Goal: Entertainment & Leisure: Consume media (video, audio)

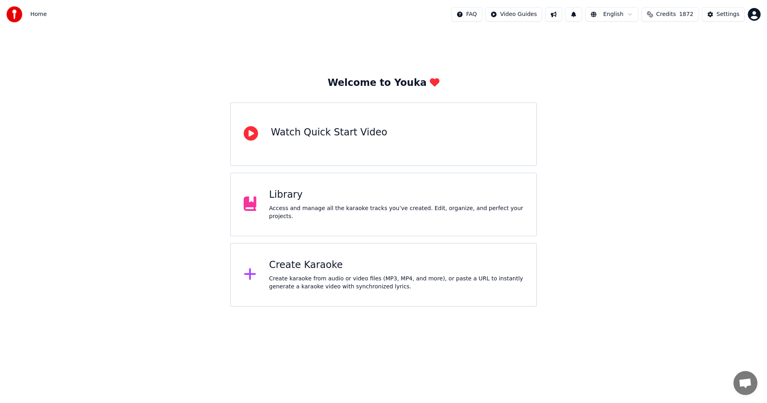
click at [317, 284] on div "Create karaoke from audio or video files (MP3, MP4, and more), or paste a URL t…" at bounding box center [396, 283] width 255 height 16
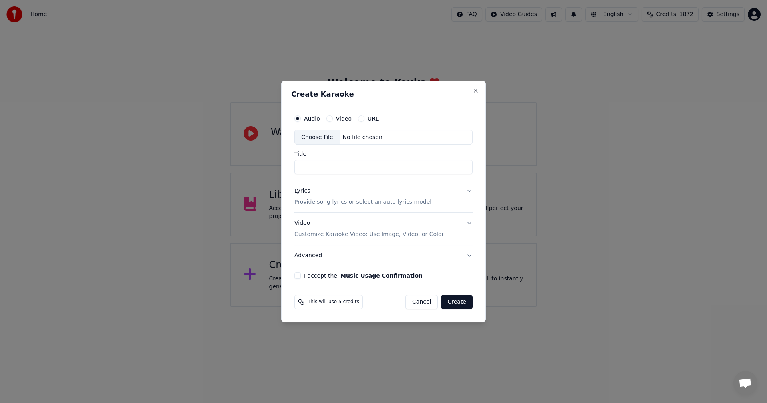
click at [313, 139] on div "Choose File" at bounding box center [317, 137] width 45 height 14
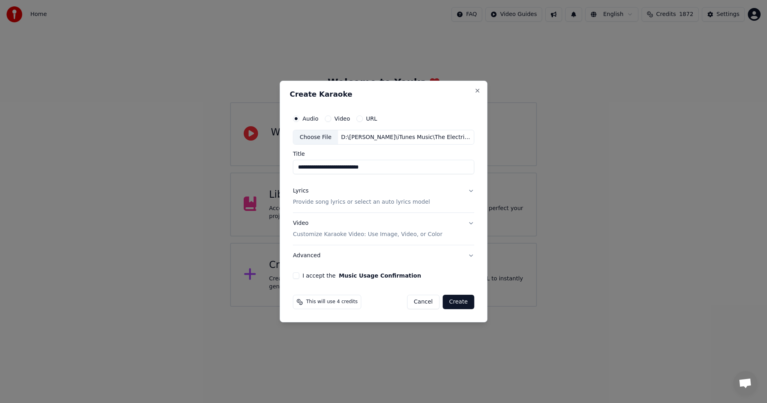
drag, startPoint x: 306, startPoint y: 168, endPoint x: 278, endPoint y: 168, distance: 28.4
click at [278, 168] on body "**********" at bounding box center [383, 153] width 767 height 307
type input "**********"
click at [299, 190] on div "Lyrics" at bounding box center [301, 191] width 16 height 8
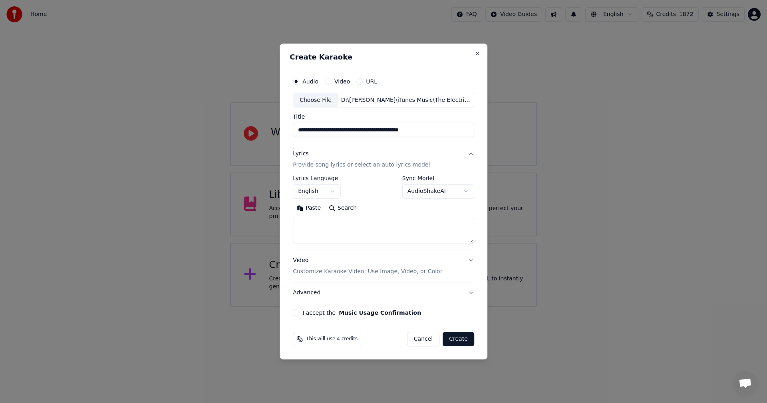
click at [313, 209] on button "Paste" at bounding box center [309, 208] width 32 height 13
click at [381, 244] on div "**********" at bounding box center [383, 213] width 181 height 74
click at [378, 236] on textarea "**********" at bounding box center [382, 231] width 178 height 26
click at [382, 209] on button "Expand" at bounding box center [379, 208] width 38 height 13
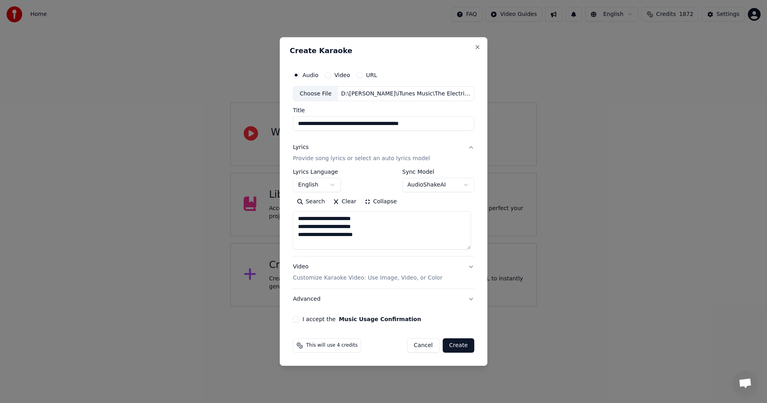
scroll to position [1, 0]
click at [321, 204] on button "Search" at bounding box center [311, 202] width 36 height 13
drag, startPoint x: 325, startPoint y: 237, endPoint x: 360, endPoint y: 237, distance: 35.2
click at [360, 237] on textarea at bounding box center [382, 231] width 178 height 38
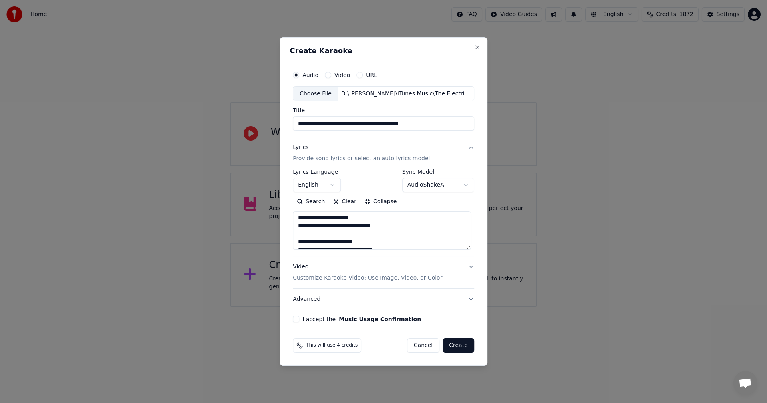
click at [392, 225] on textarea at bounding box center [382, 231] width 178 height 38
drag, startPoint x: 342, startPoint y: 235, endPoint x: 349, endPoint y: 234, distance: 6.9
click at [349, 234] on textarea at bounding box center [382, 231] width 178 height 38
drag, startPoint x: 342, startPoint y: 242, endPoint x: 347, endPoint y: 242, distance: 5.2
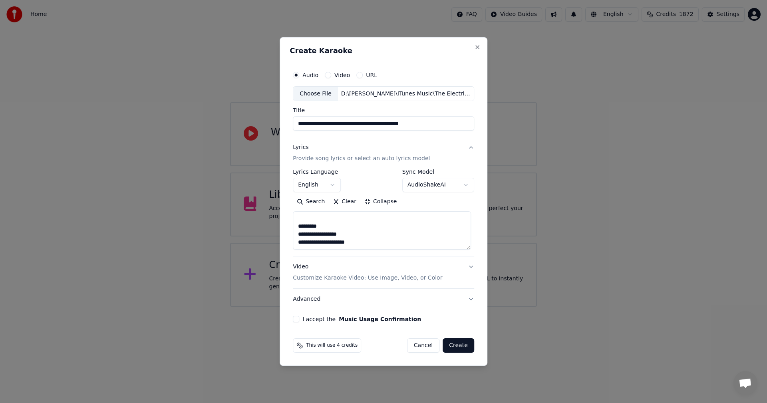
click at [347, 242] on textarea at bounding box center [382, 231] width 178 height 38
drag, startPoint x: 351, startPoint y: 246, endPoint x: 407, endPoint y: 248, distance: 56.4
click at [354, 247] on textarea at bounding box center [382, 231] width 178 height 38
click at [346, 224] on textarea at bounding box center [382, 231] width 178 height 38
click at [351, 234] on textarea at bounding box center [382, 231] width 178 height 38
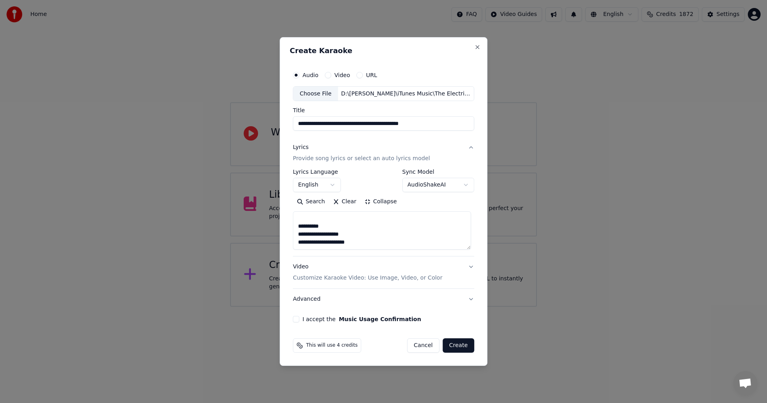
click at [378, 243] on textarea at bounding box center [382, 231] width 178 height 38
type textarea "**********"
click at [298, 319] on button "I accept the Music Usage Confirmation" at bounding box center [296, 319] width 6 height 6
click at [307, 278] on p "Customize Karaoke Video: Use Image, Video, or Color" at bounding box center [367, 278] width 149 height 8
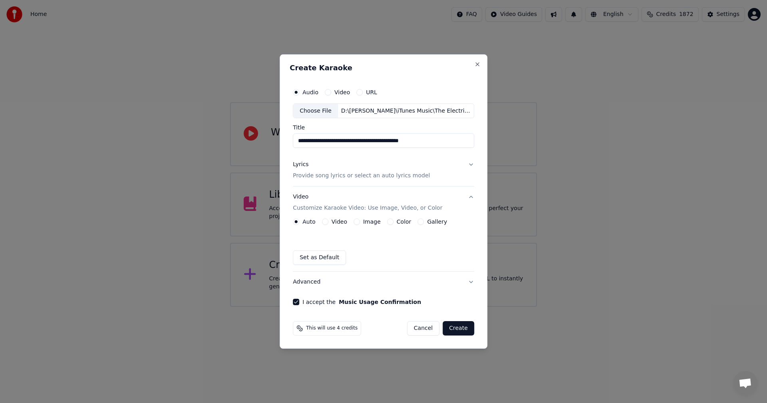
click at [375, 221] on label "Image" at bounding box center [372, 222] width 18 height 6
click at [360, 221] on button "Image" at bounding box center [357, 222] width 6 height 6
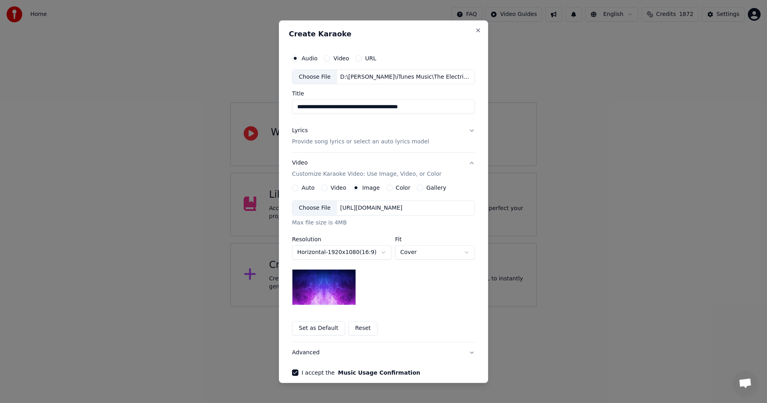
click at [301, 209] on div "Choose File" at bounding box center [315, 208] width 45 height 14
click at [429, 256] on body "**********" at bounding box center [383, 153] width 767 height 307
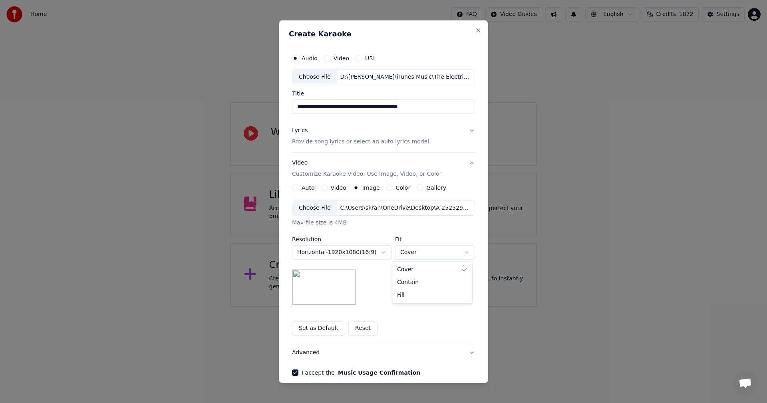
select select "*******"
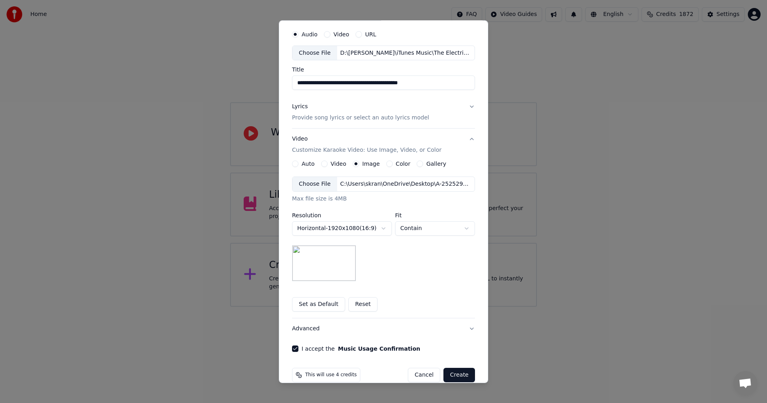
scroll to position [36, 0]
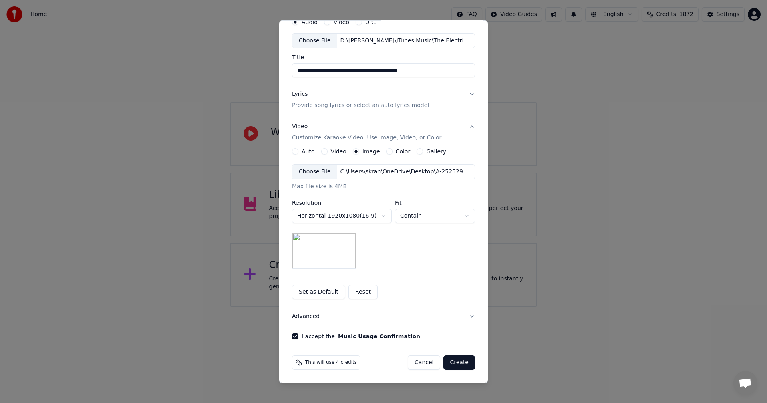
click at [459, 366] on button "Create" at bounding box center [460, 363] width 32 height 14
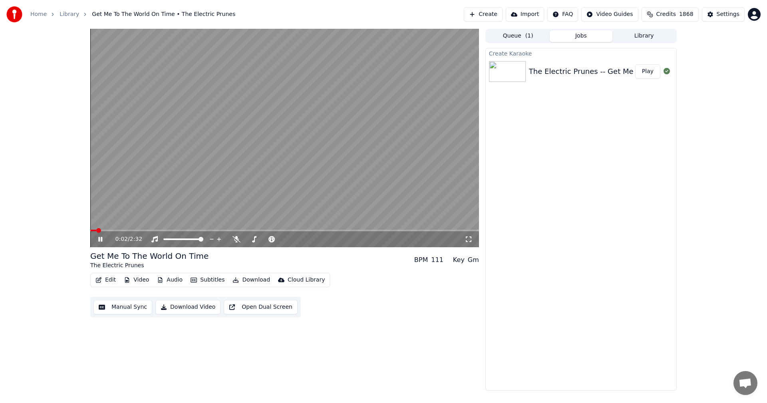
click at [470, 242] on icon at bounding box center [469, 240] width 6 height 6
click at [646, 36] on button "Library" at bounding box center [644, 36] width 63 height 12
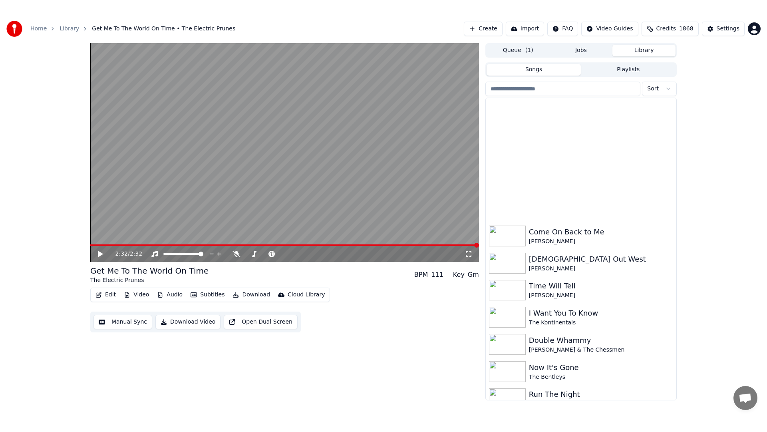
scroll to position [4887, 0]
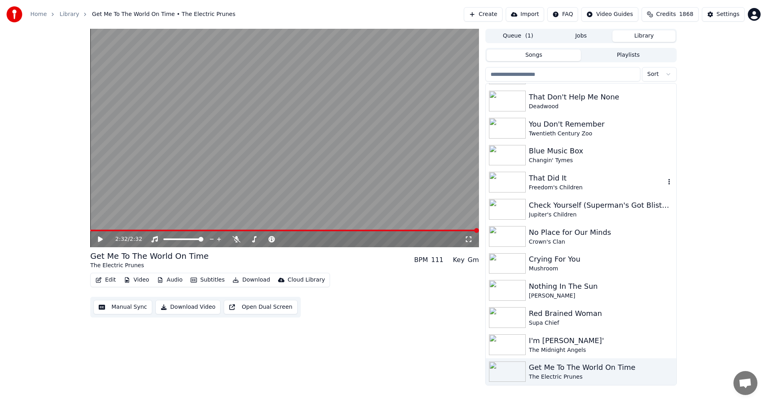
click at [544, 180] on div "That Did It" at bounding box center [597, 178] width 136 height 11
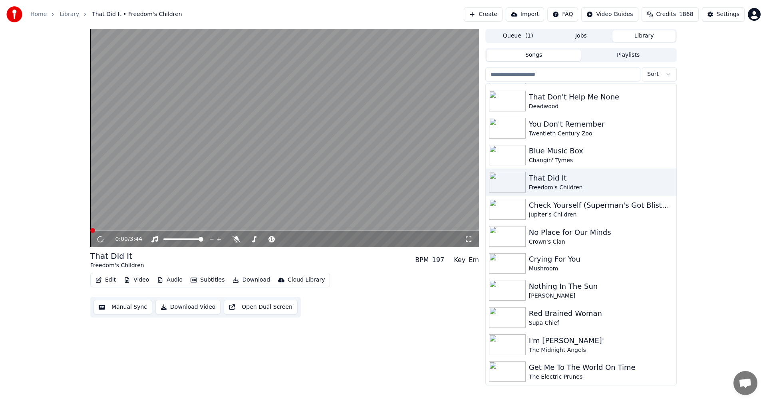
click at [470, 240] on icon at bounding box center [469, 239] width 8 height 6
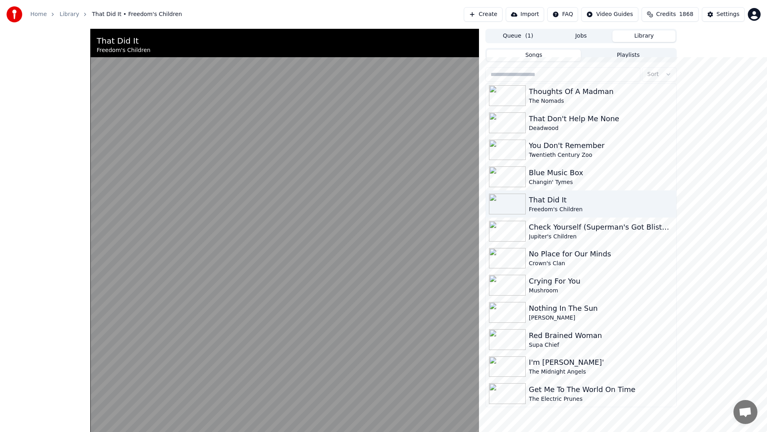
scroll to position [4887, 0]
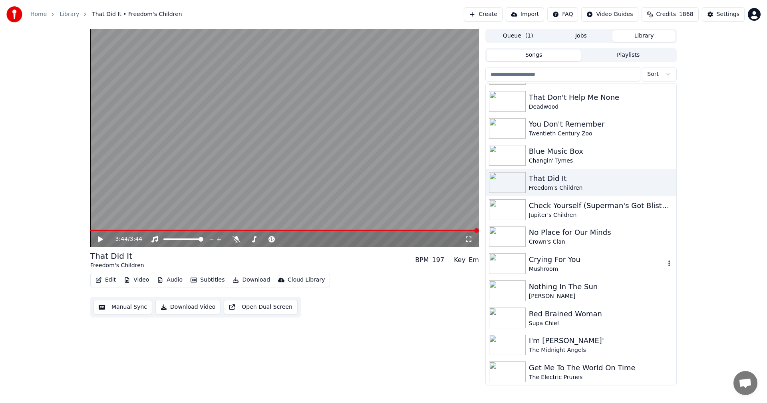
click at [569, 258] on div "Crying For You" at bounding box center [597, 259] width 136 height 11
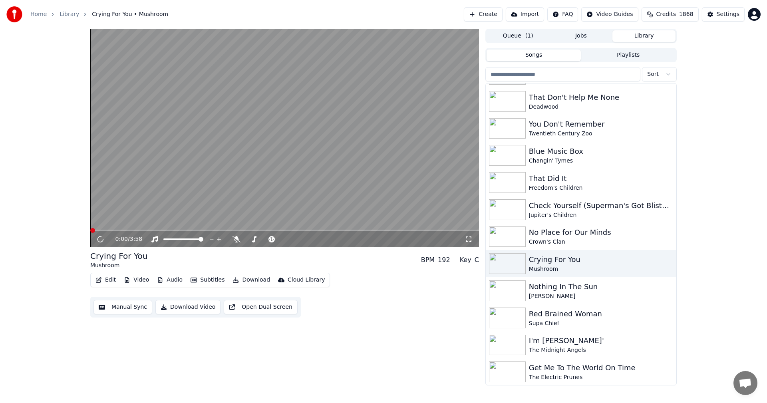
click at [466, 242] on icon at bounding box center [469, 240] width 6 height 6
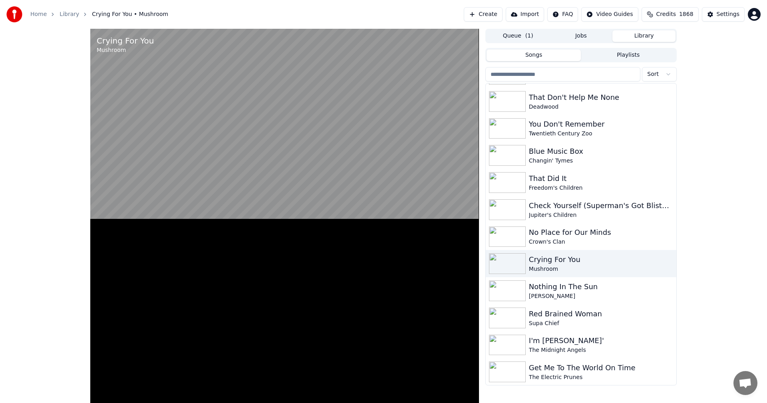
scroll to position [4866, 0]
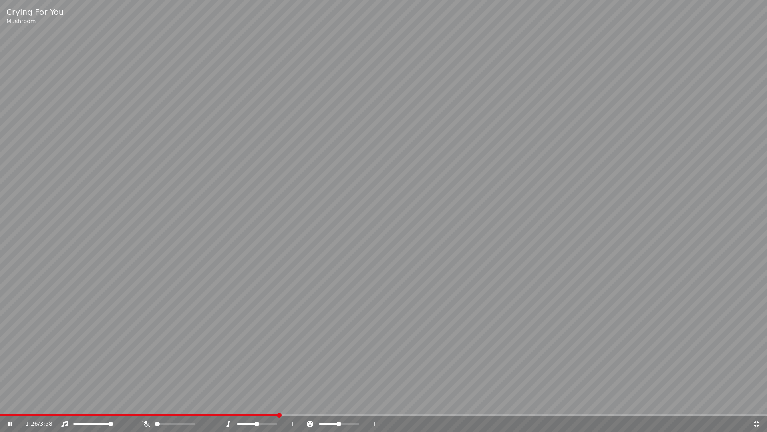
click at [8, 403] on icon at bounding box center [10, 423] width 4 height 5
click at [36, 403] on span at bounding box center [18, 415] width 36 height 2
click at [11, 403] on icon at bounding box center [10, 424] width 5 height 6
click at [74, 403] on div "0:13 / 3:58" at bounding box center [383, 424] width 767 height 16
click at [82, 403] on span at bounding box center [383, 415] width 767 height 2
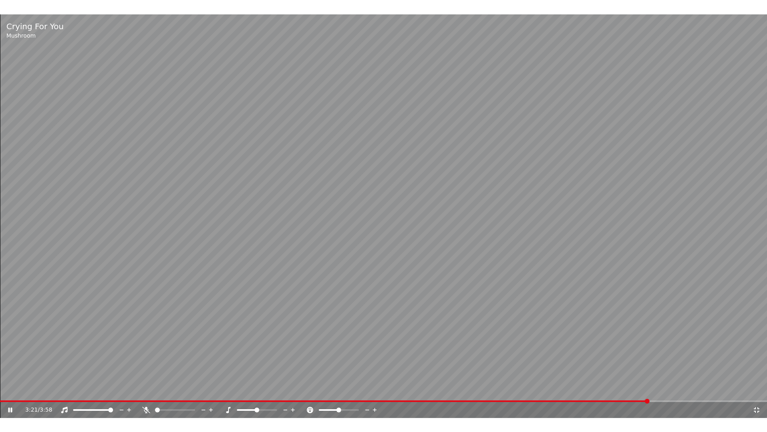
scroll to position [4887, 0]
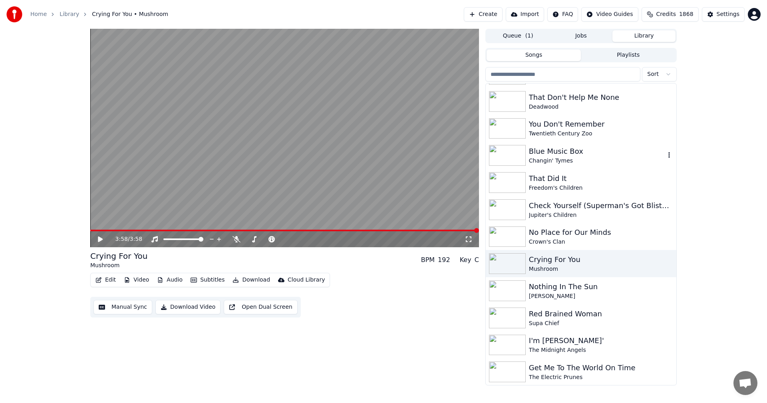
click at [558, 148] on div "Blue Music Box" at bounding box center [597, 151] width 136 height 11
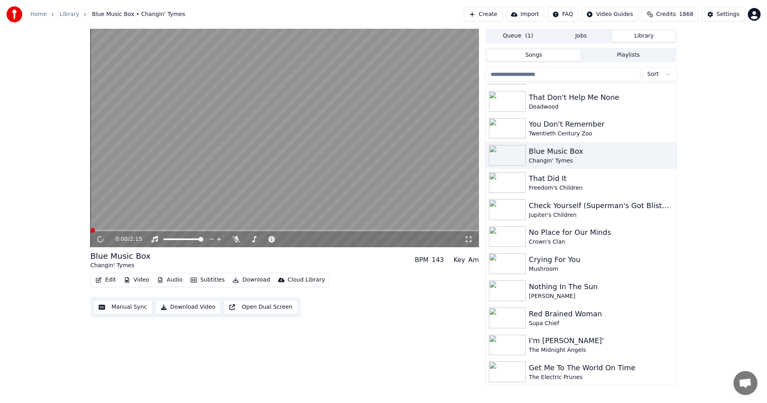
click at [466, 239] on icon at bounding box center [469, 239] width 8 height 6
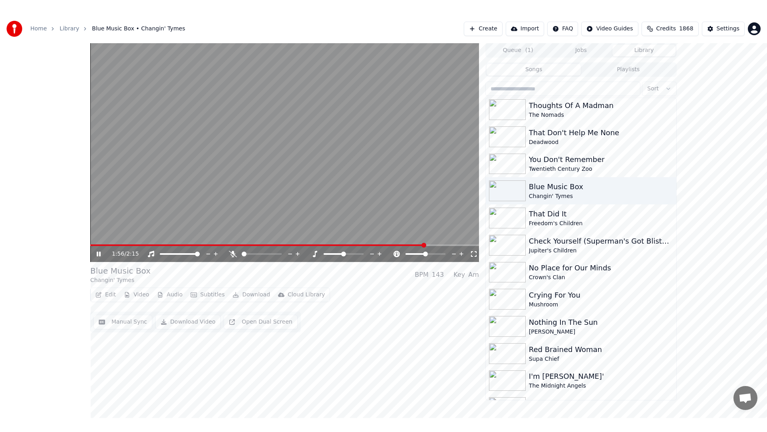
scroll to position [4887, 0]
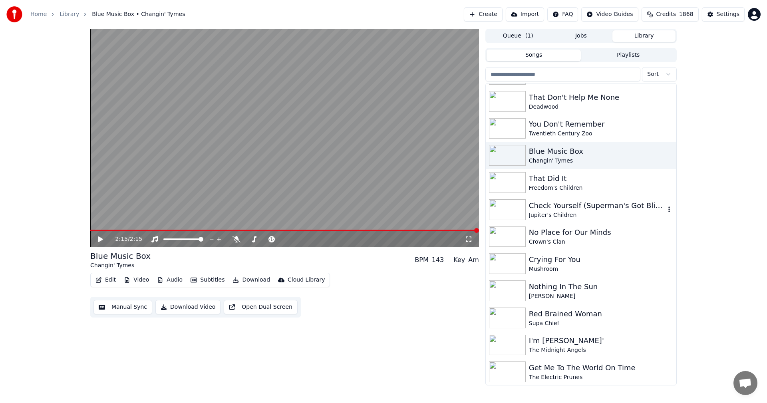
click at [560, 205] on div "Check Yourself (Superman's Got Blisters)" at bounding box center [597, 205] width 136 height 11
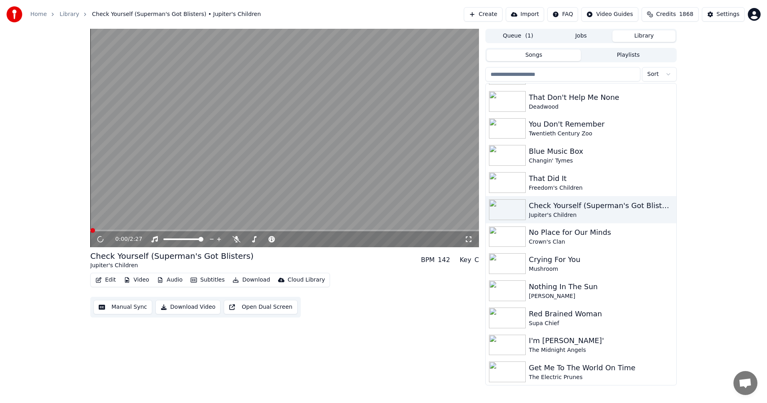
click at [468, 239] on icon at bounding box center [469, 239] width 8 height 6
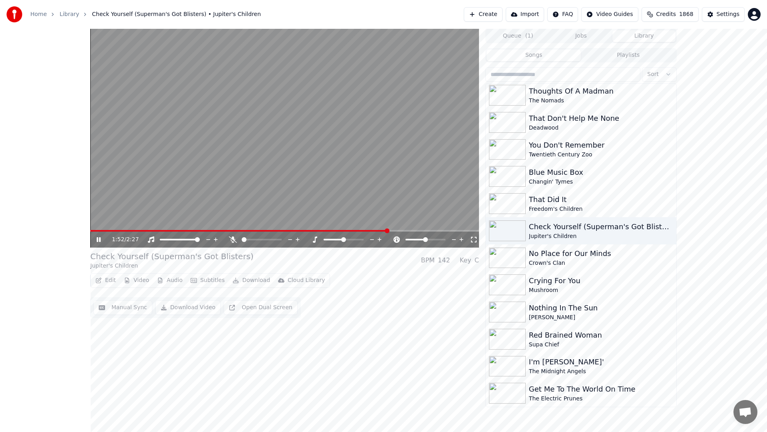
scroll to position [4887, 0]
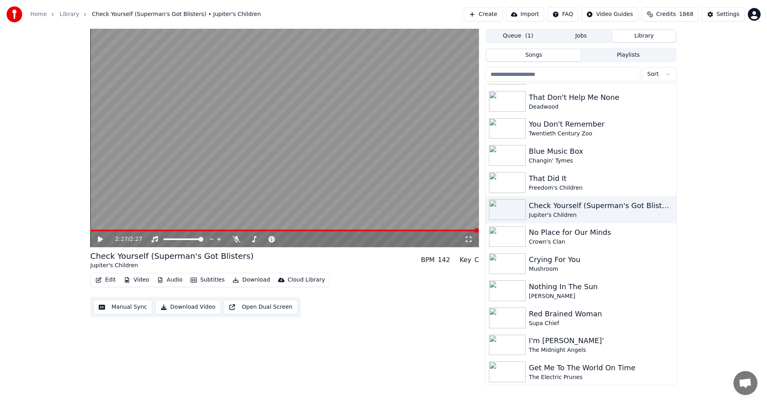
click at [713, 131] on div "2:27 / 2:27 Check Yourself (Superman's Got Blisters) Jupiter's Children BPM 142…" at bounding box center [383, 207] width 767 height 357
click at [541, 234] on div "No Place for Our Minds" at bounding box center [597, 232] width 136 height 11
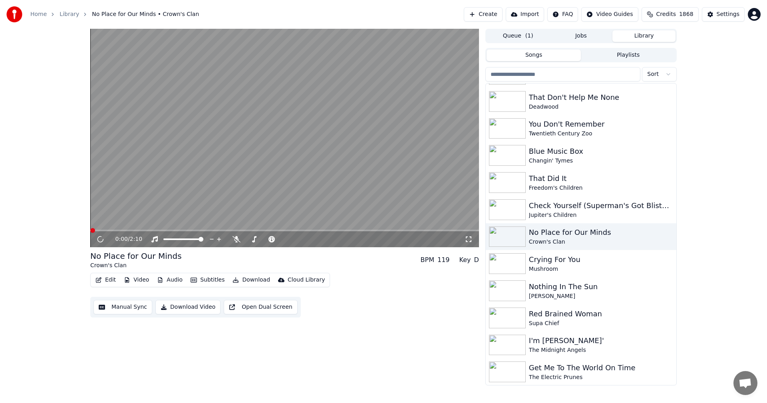
click at [469, 242] on icon at bounding box center [469, 239] width 8 height 6
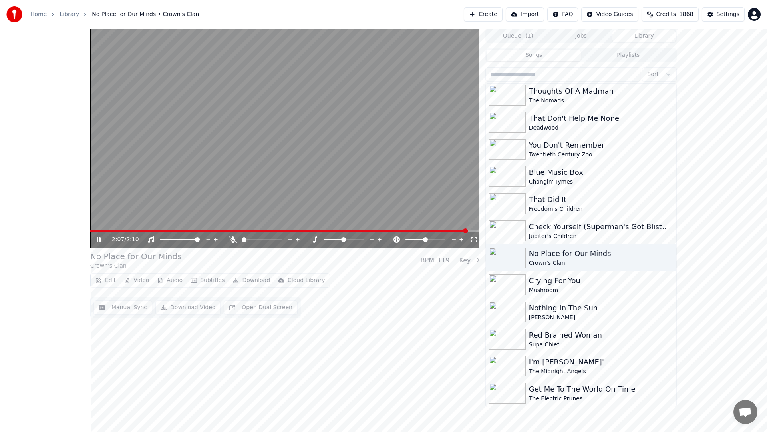
scroll to position [4887, 0]
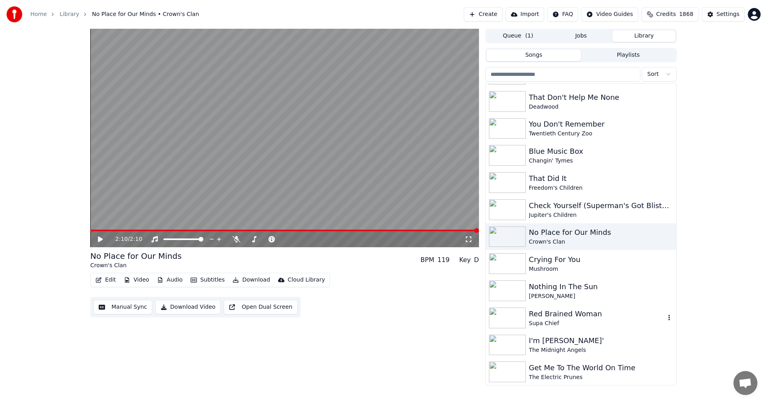
click at [558, 318] on div "Red Brained Woman" at bounding box center [597, 314] width 136 height 11
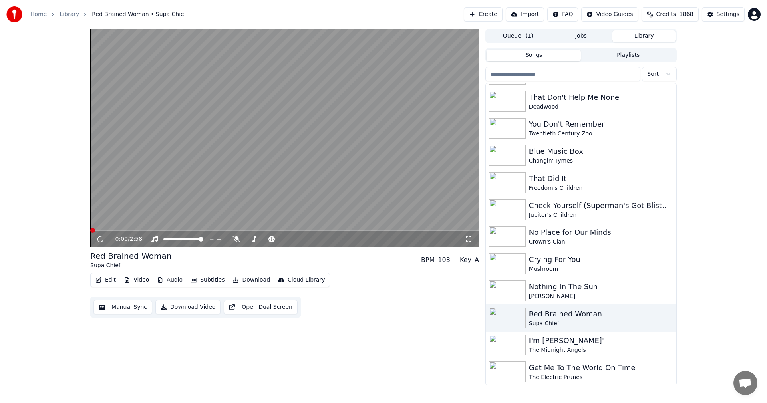
click at [469, 237] on icon at bounding box center [469, 239] width 8 height 6
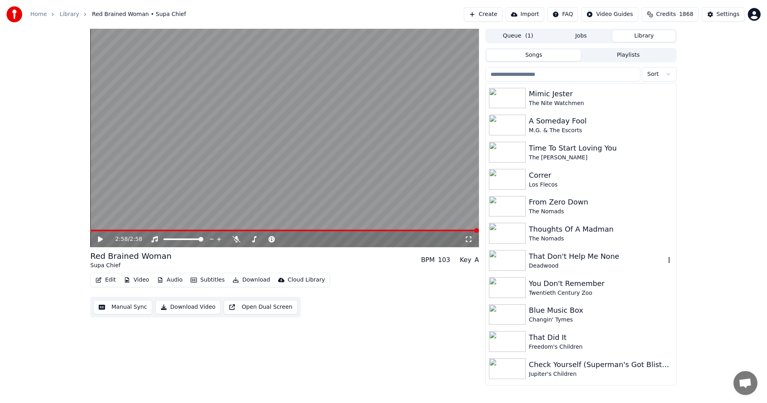
scroll to position [4687, 0]
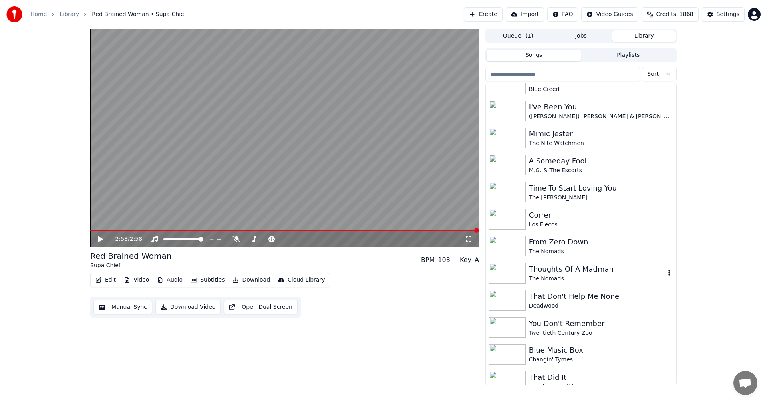
drag, startPoint x: 562, startPoint y: 269, endPoint x: 548, endPoint y: 266, distance: 13.9
click at [561, 269] on div "Thoughts Of A Madman" at bounding box center [597, 269] width 136 height 11
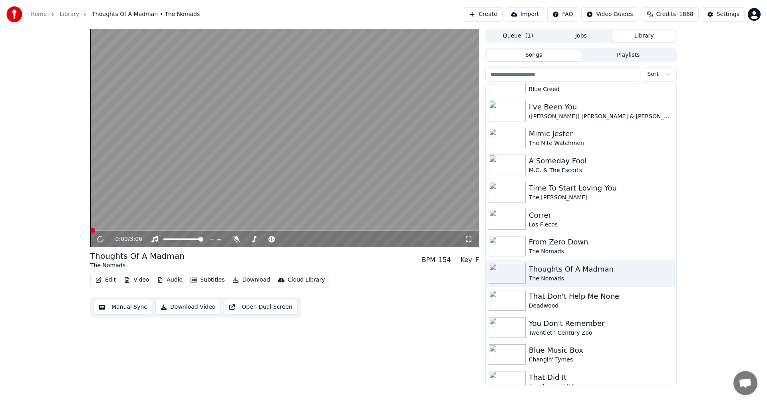
click at [465, 238] on icon at bounding box center [469, 239] width 8 height 6
click at [549, 226] on div "Los Flecos" at bounding box center [597, 225] width 136 height 8
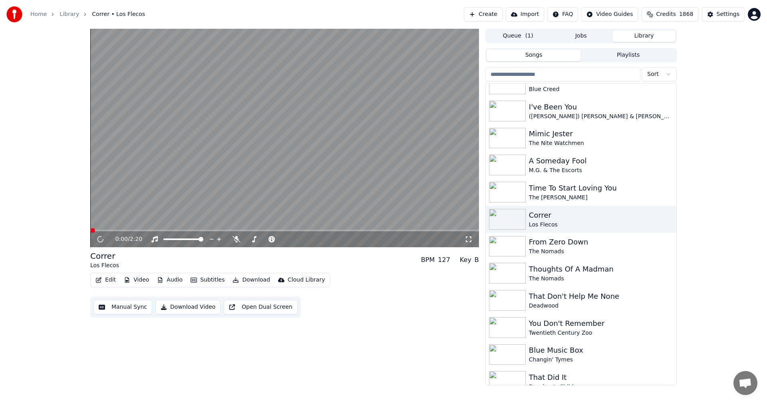
click at [466, 240] on icon at bounding box center [469, 239] width 8 height 6
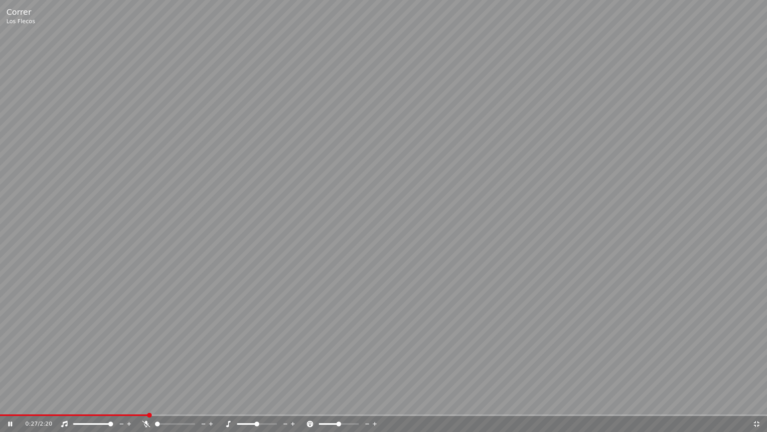
click at [527, 265] on video at bounding box center [383, 216] width 767 height 432
click at [18, 403] on span at bounding box center [74, 415] width 149 height 2
click at [12, 403] on icon at bounding box center [10, 424] width 5 height 6
click at [582, 92] on video at bounding box center [383, 216] width 767 height 432
click at [44, 403] on span at bounding box center [107, 415] width 215 height 2
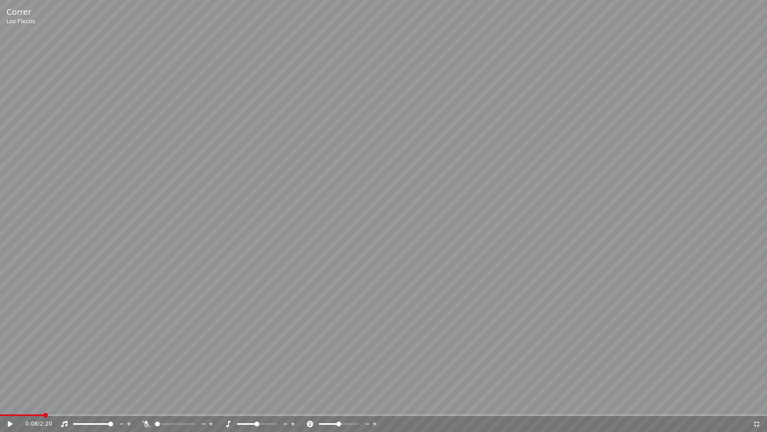
click at [200, 351] on video at bounding box center [383, 216] width 767 height 432
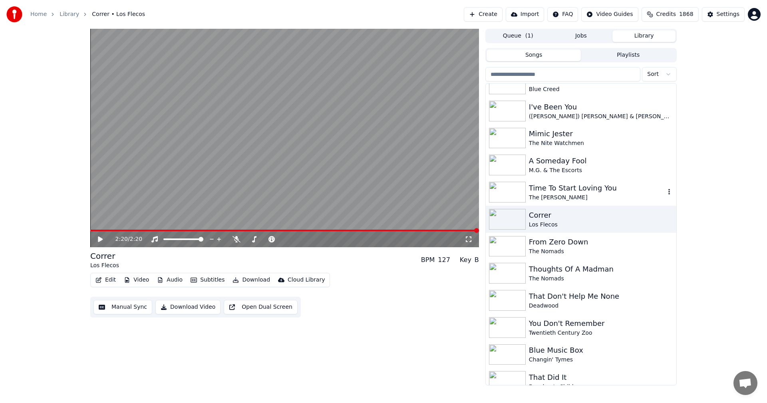
drag, startPoint x: 571, startPoint y: 192, endPoint x: 525, endPoint y: 202, distance: 47.3
click at [571, 193] on div "Time To Start Loving You" at bounding box center [597, 188] width 136 height 11
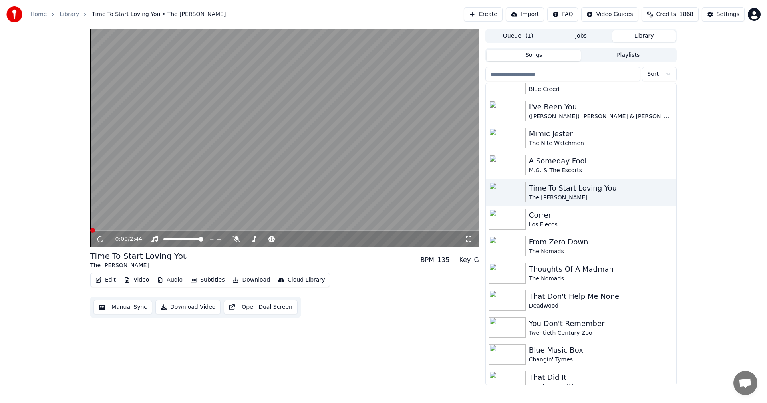
click at [467, 241] on icon at bounding box center [469, 239] width 8 height 6
click at [556, 140] on div "The Nite Watchmen" at bounding box center [597, 143] width 136 height 8
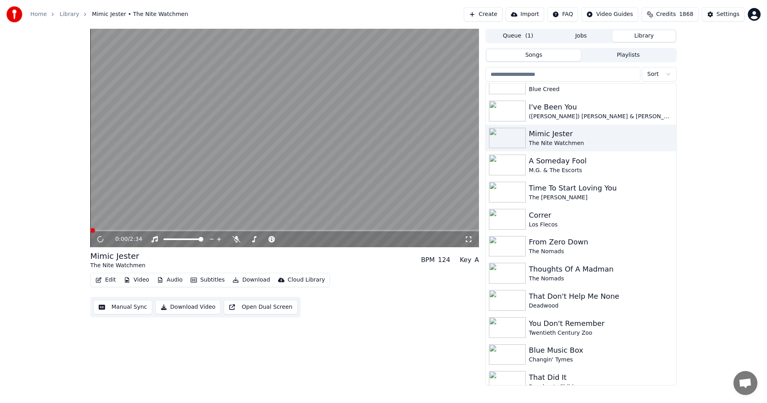
click at [461, 240] on div "0:00 / 2:34" at bounding box center [289, 239] width 349 height 8
click at [468, 241] on icon at bounding box center [469, 239] width 8 height 6
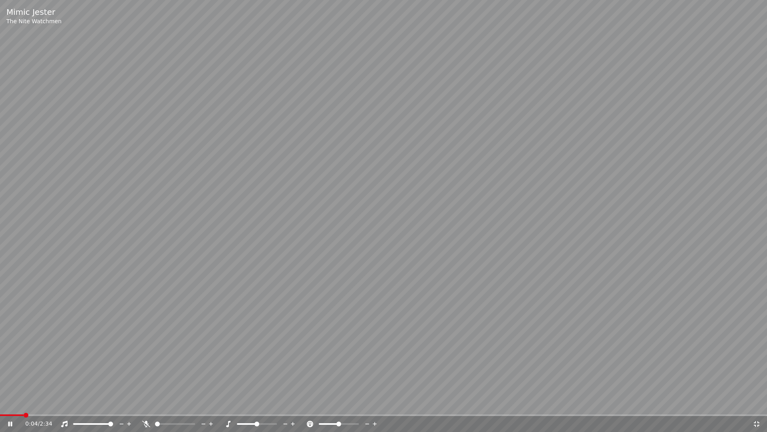
click at [9, 403] on video at bounding box center [383, 216] width 767 height 432
click at [9, 403] on span at bounding box center [12, 415] width 24 height 2
click at [8, 403] on icon at bounding box center [10, 424] width 5 height 6
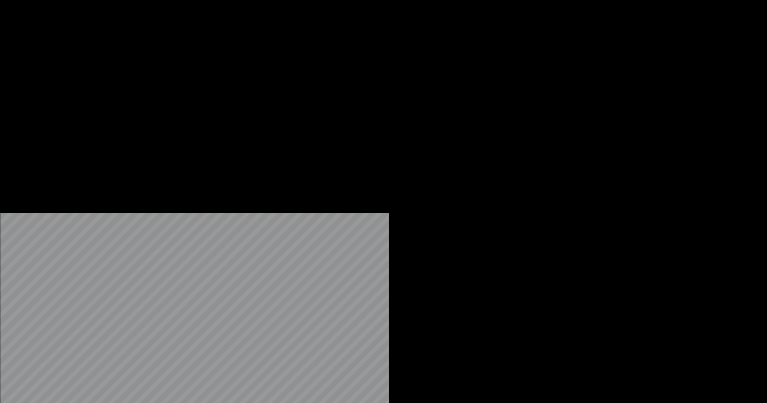
scroll to position [4527, 0]
